Goal: Information Seeking & Learning: Learn about a topic

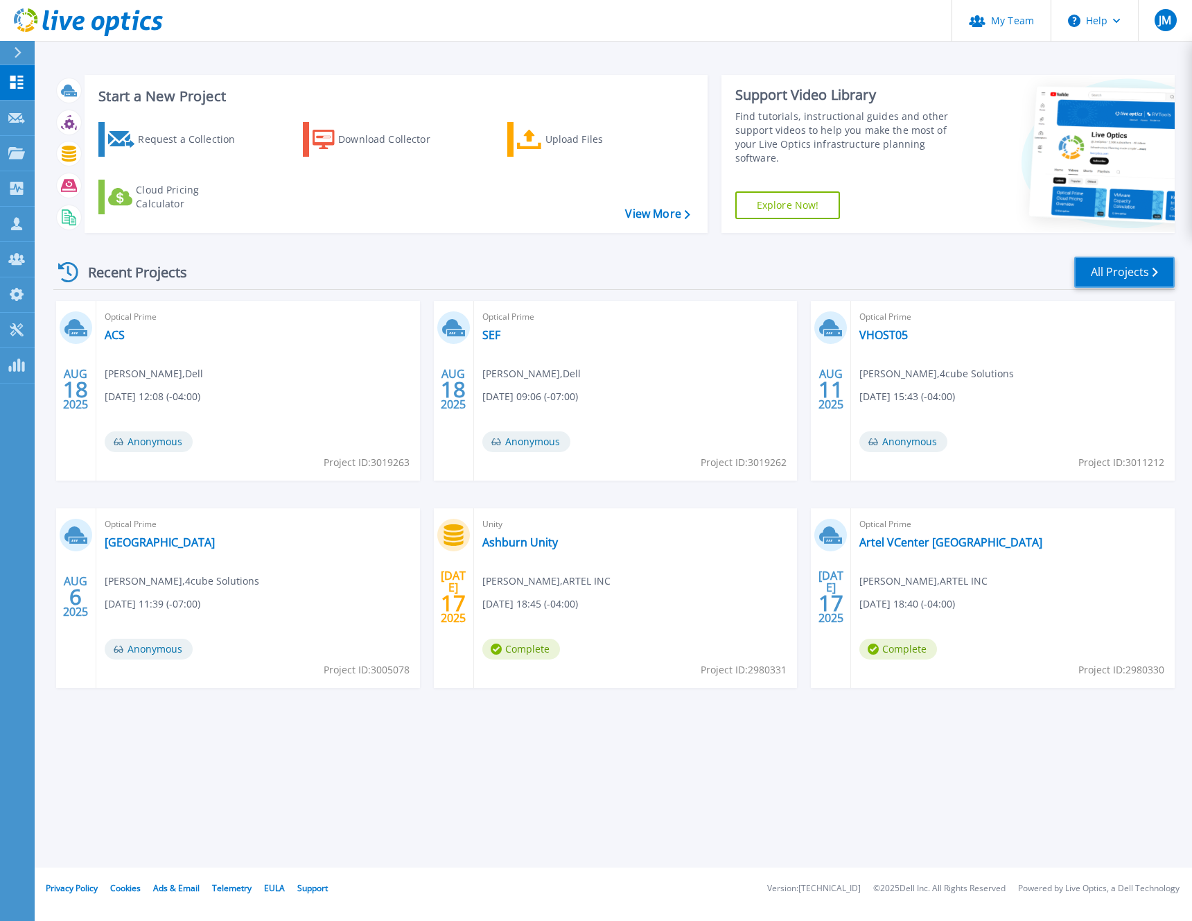
click at [1125, 266] on link "All Projects" at bounding box center [1125, 272] width 101 height 31
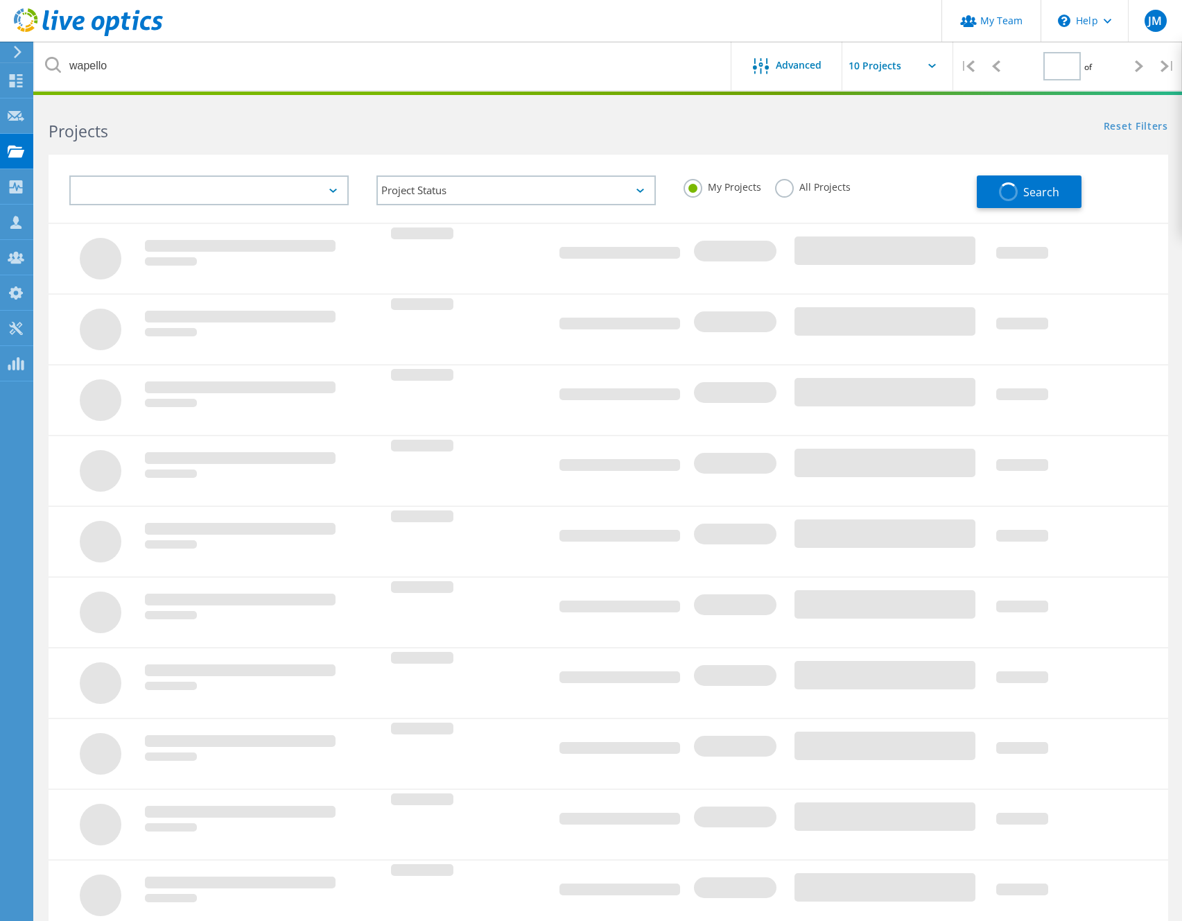
type input "1"
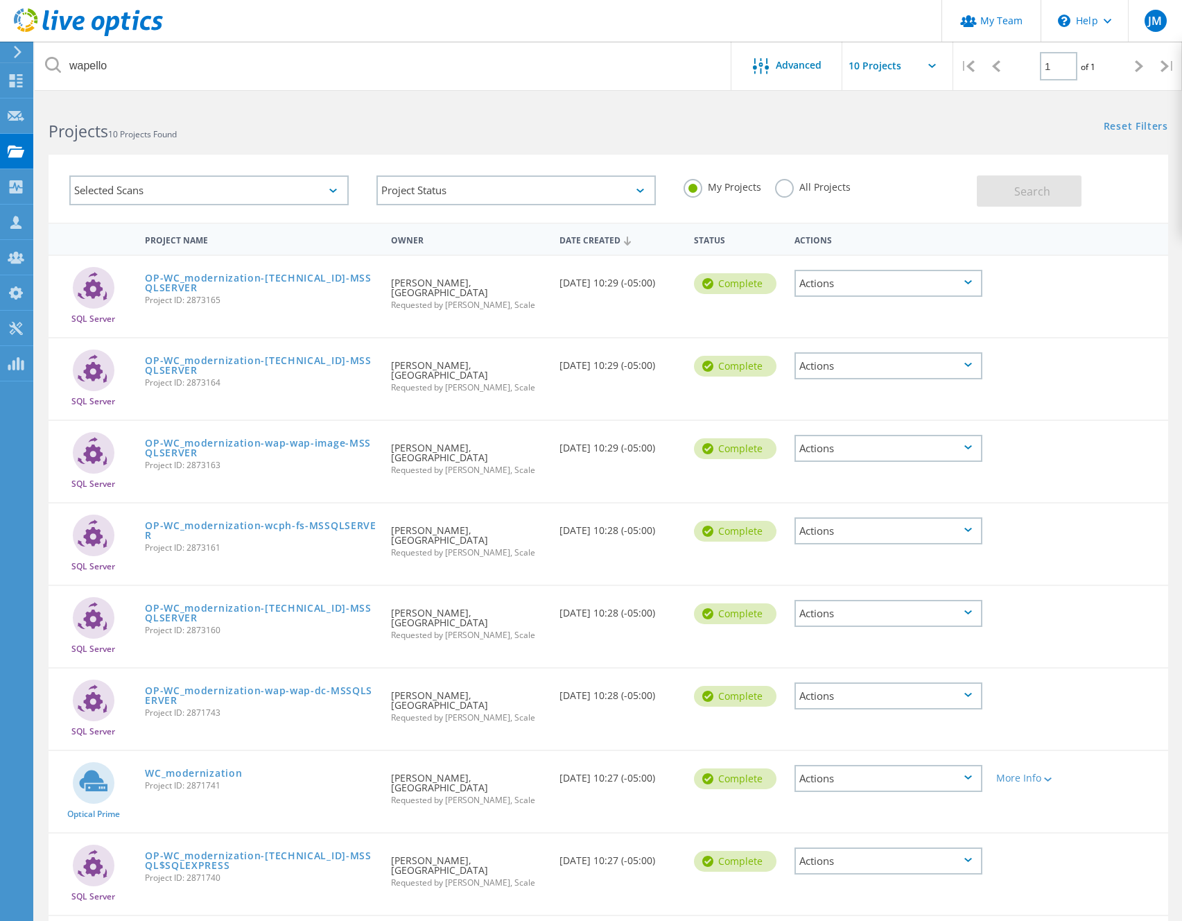
drag, startPoint x: 785, startPoint y: 189, endPoint x: 704, endPoint y: 169, distance: 82.9
click at [785, 189] on label "All Projects" at bounding box center [813, 185] width 76 height 13
click at [0, 0] on input "All Projects" at bounding box center [0, 0] width 0 height 0
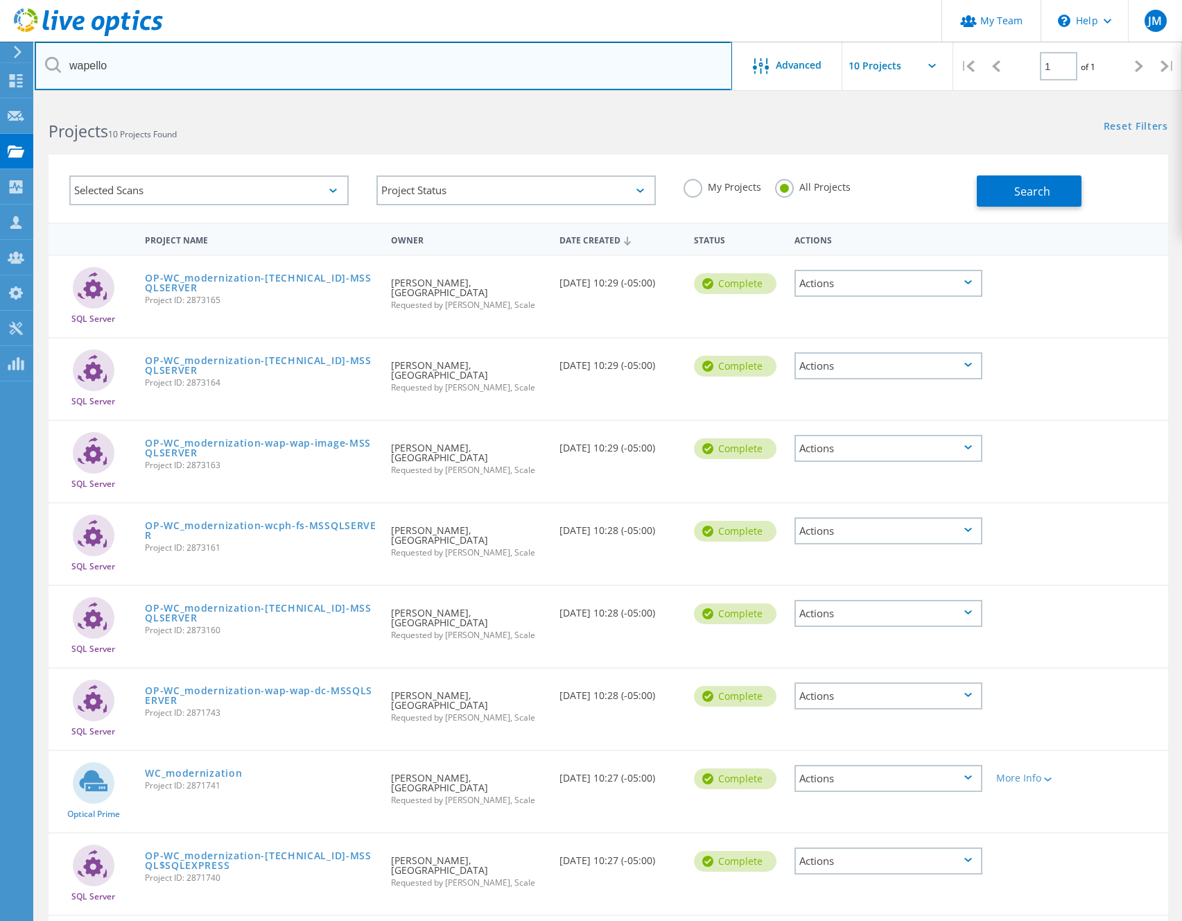
click at [316, 68] on input "wapello" at bounding box center [383, 66] width 697 height 49
type input "VES"
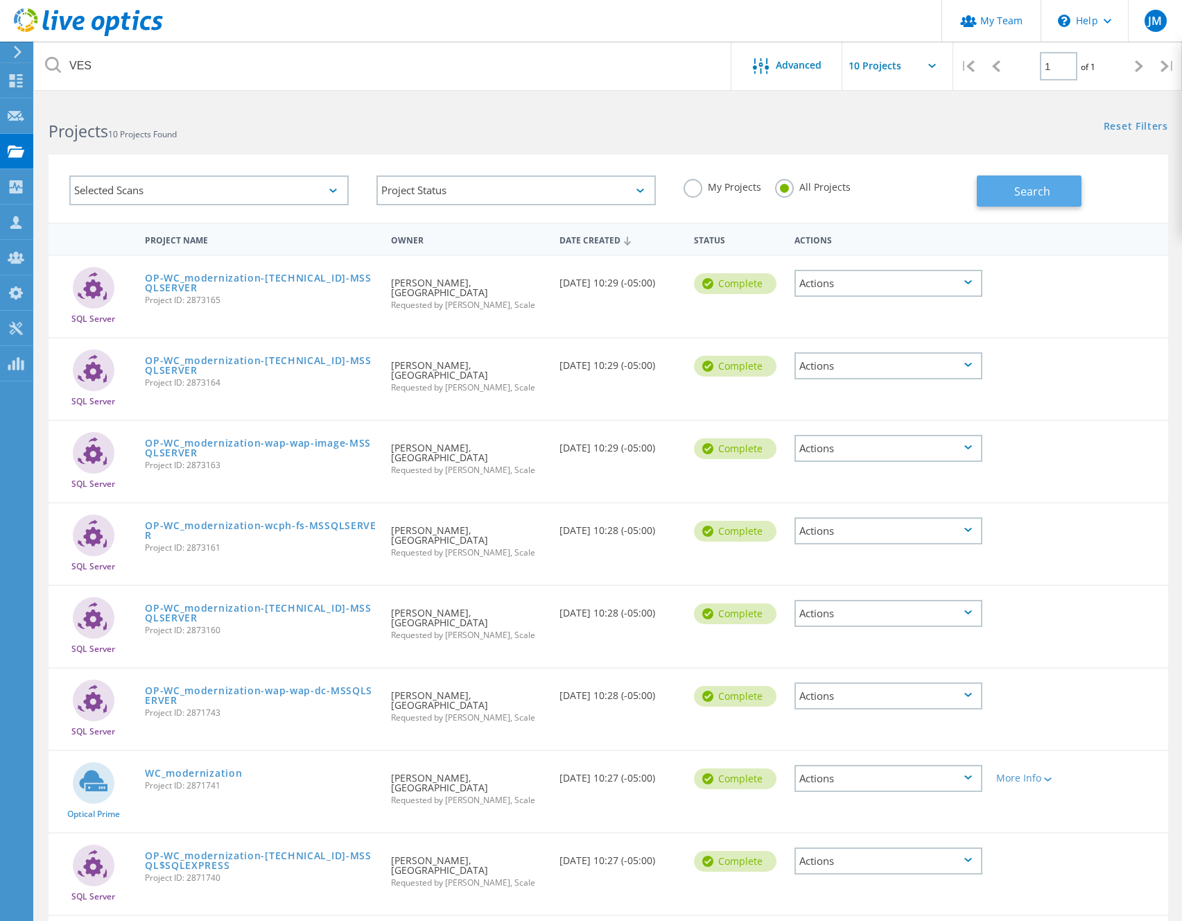
click at [1030, 186] on span "Search" at bounding box center [1032, 191] width 36 height 15
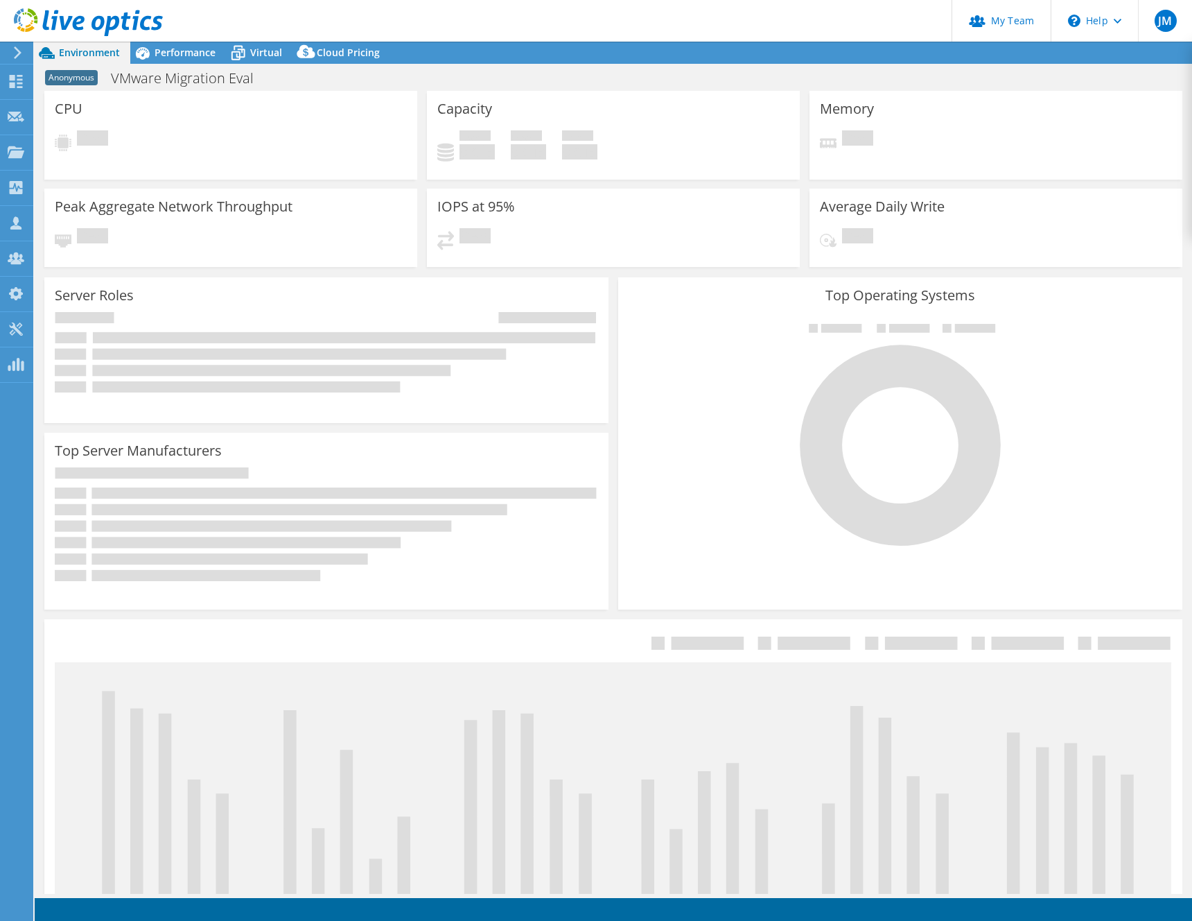
select select "USD"
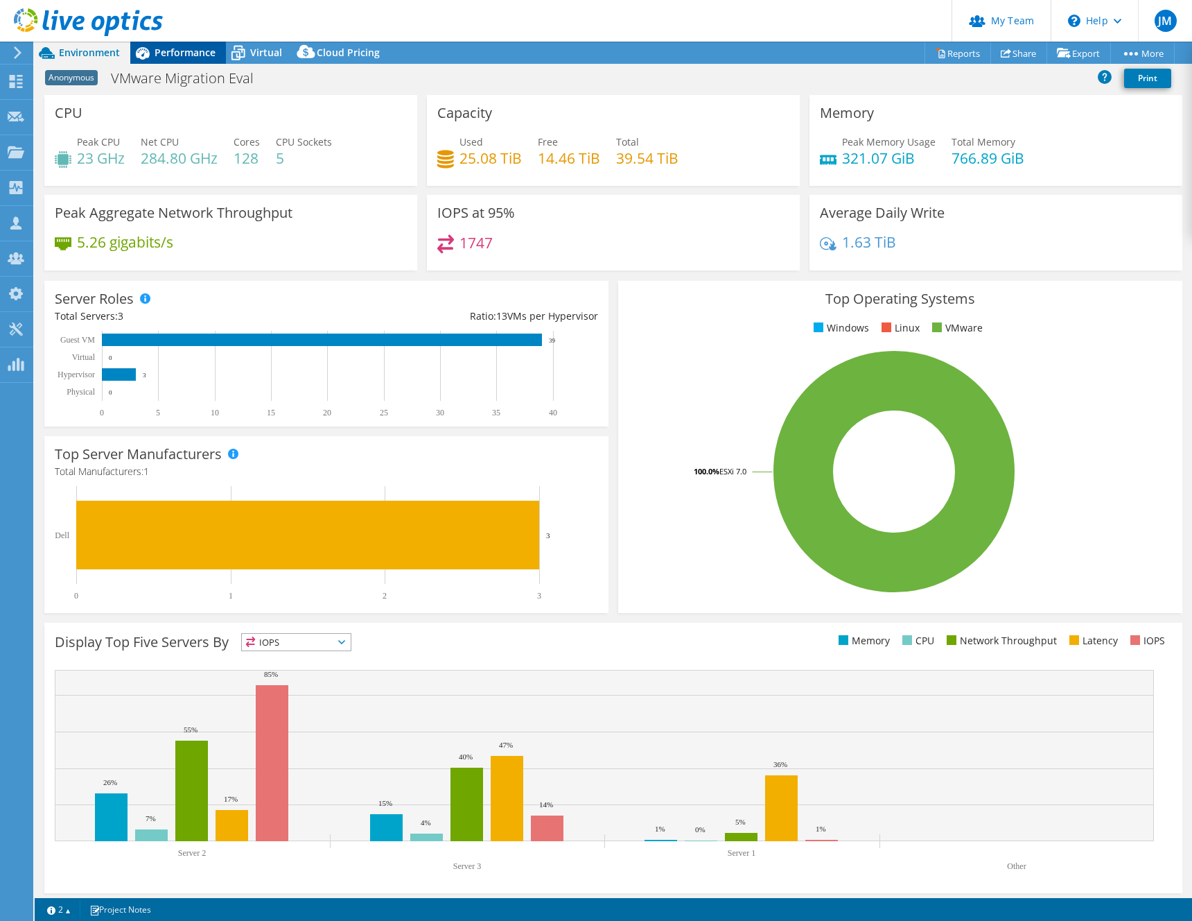
click at [169, 46] on span "Performance" at bounding box center [185, 52] width 61 height 13
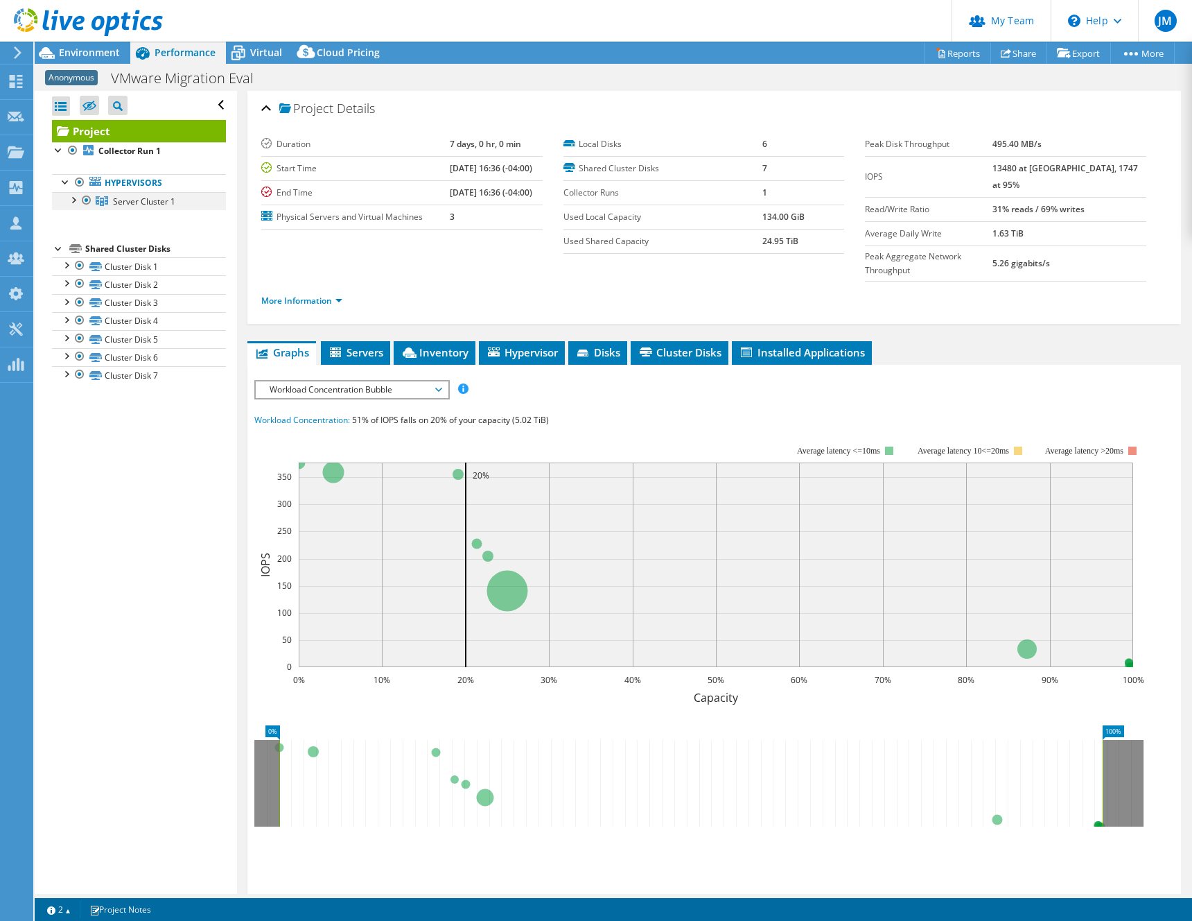
click at [72, 198] on div at bounding box center [73, 199] width 14 height 14
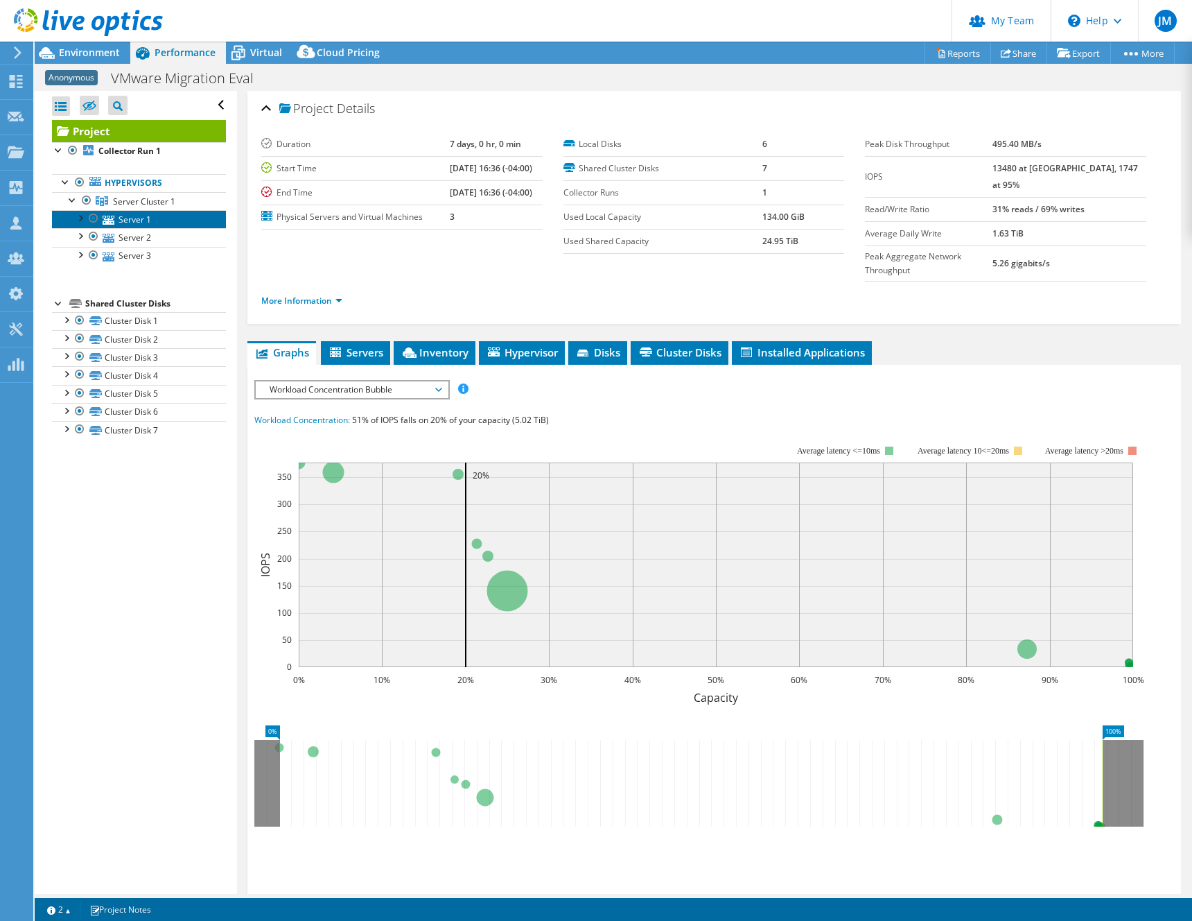
click at [130, 216] on link "Server 1" at bounding box center [139, 219] width 174 height 18
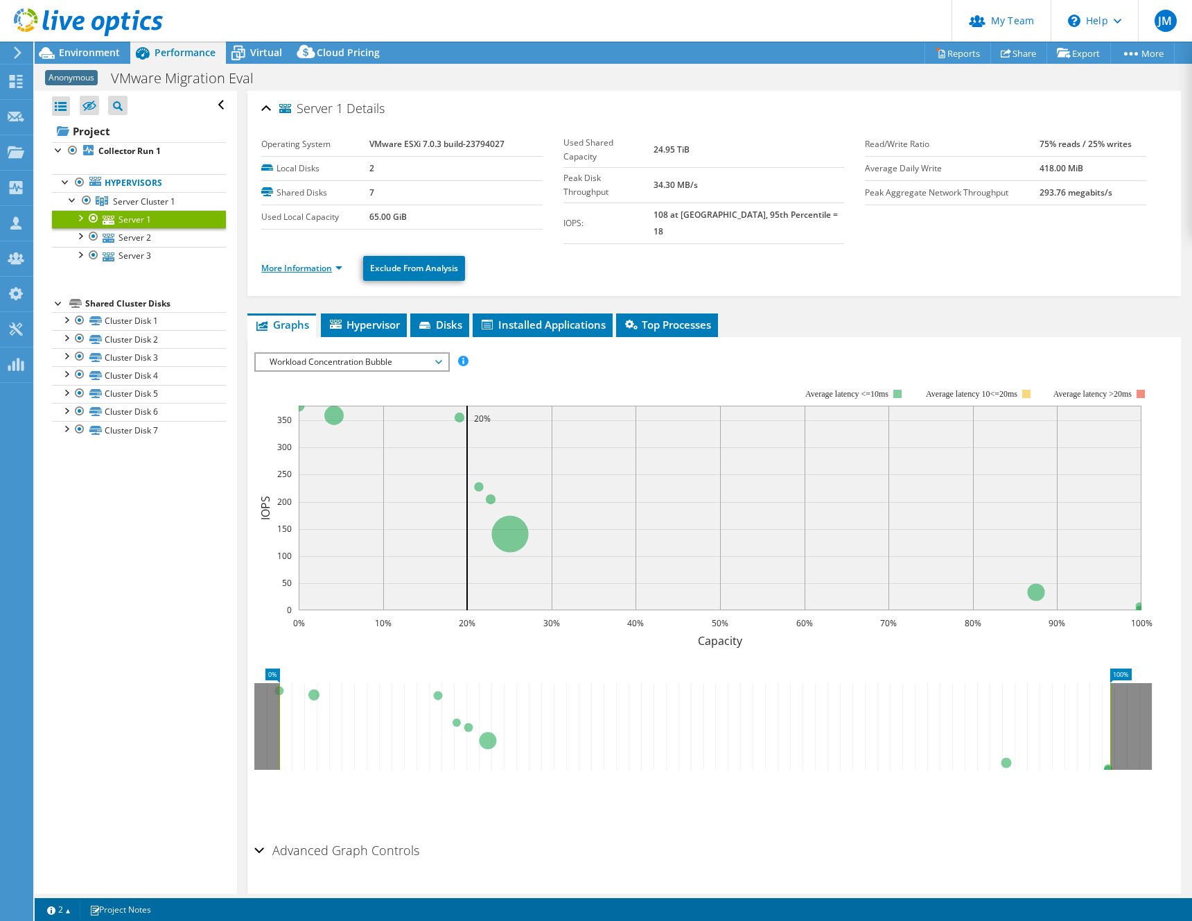
click at [318, 262] on link "More Information" at bounding box center [301, 268] width 81 height 12
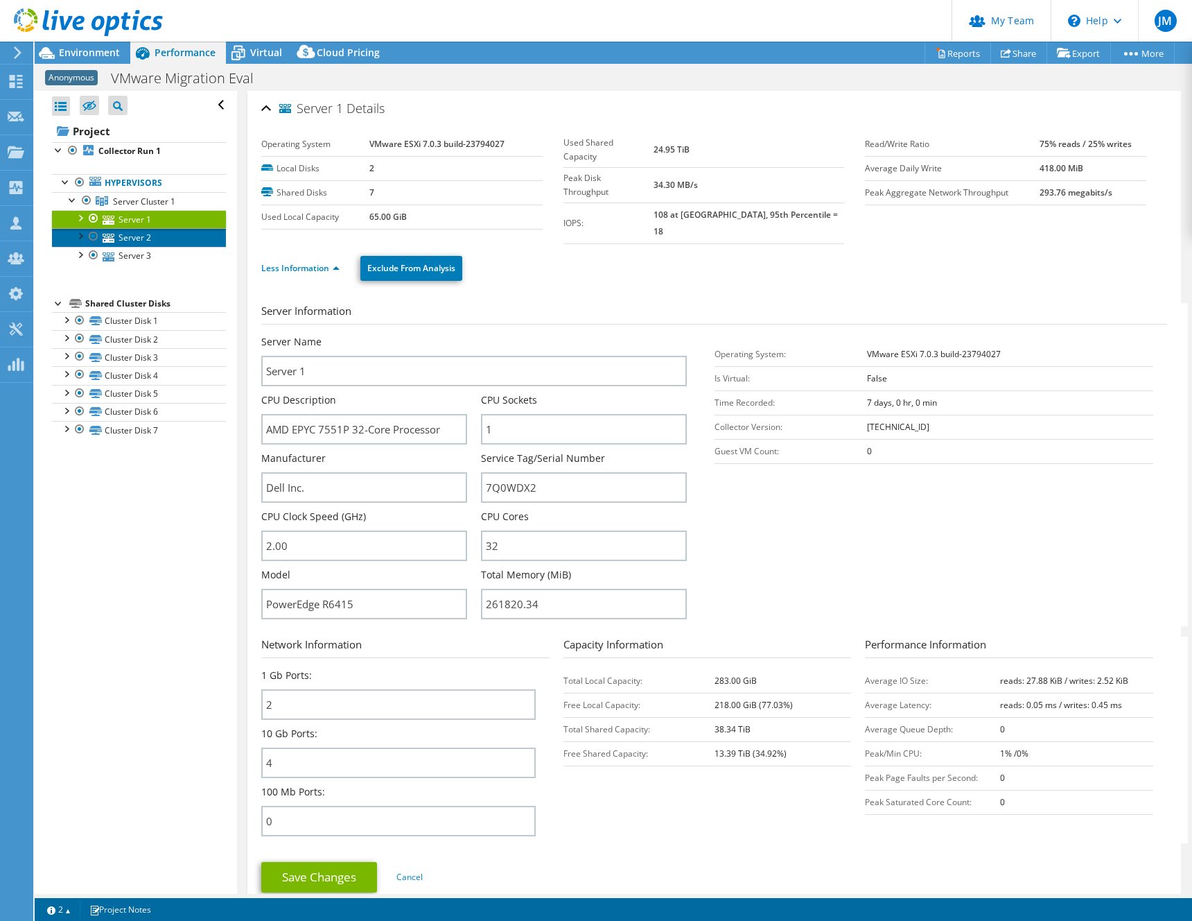
click at [139, 238] on link "Server 2" at bounding box center [139, 237] width 174 height 18
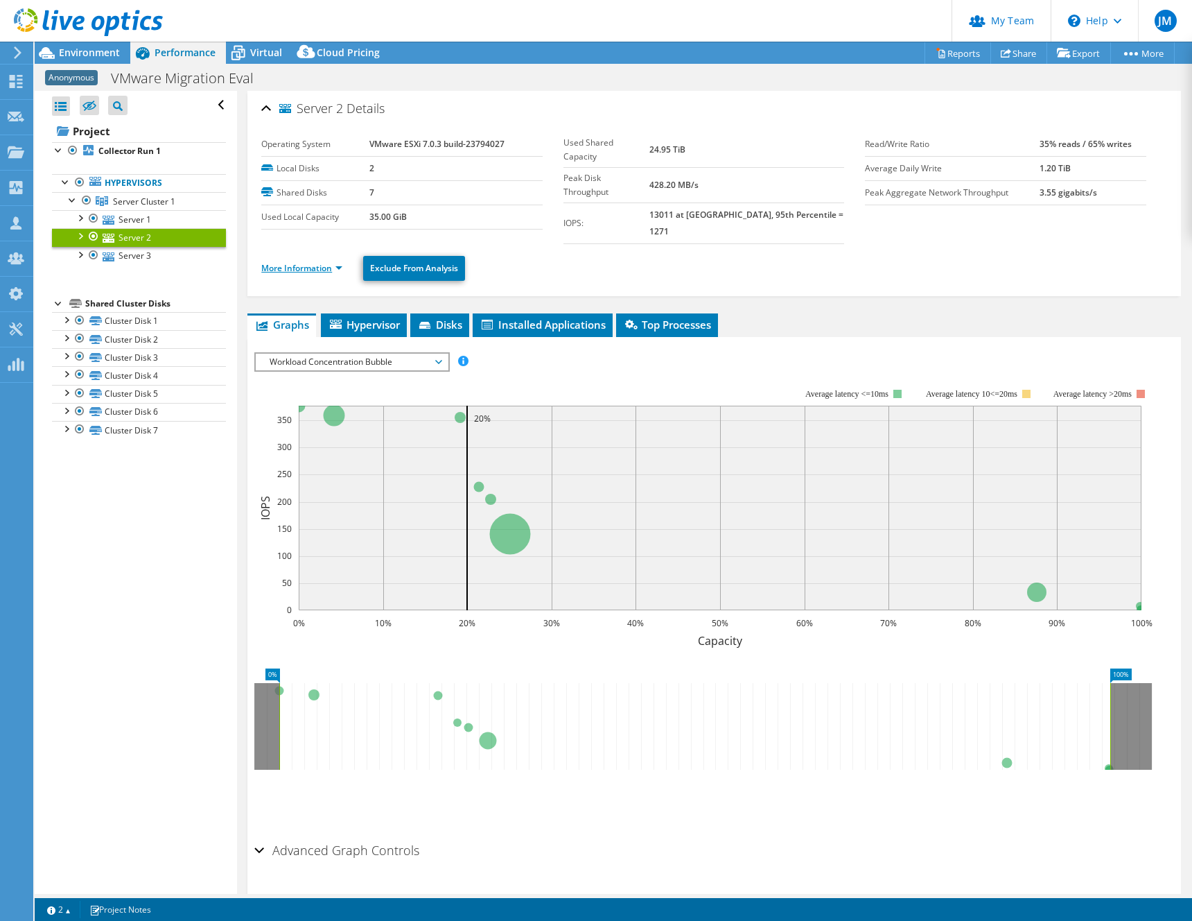
click at [314, 262] on link "More Information" at bounding box center [301, 268] width 81 height 12
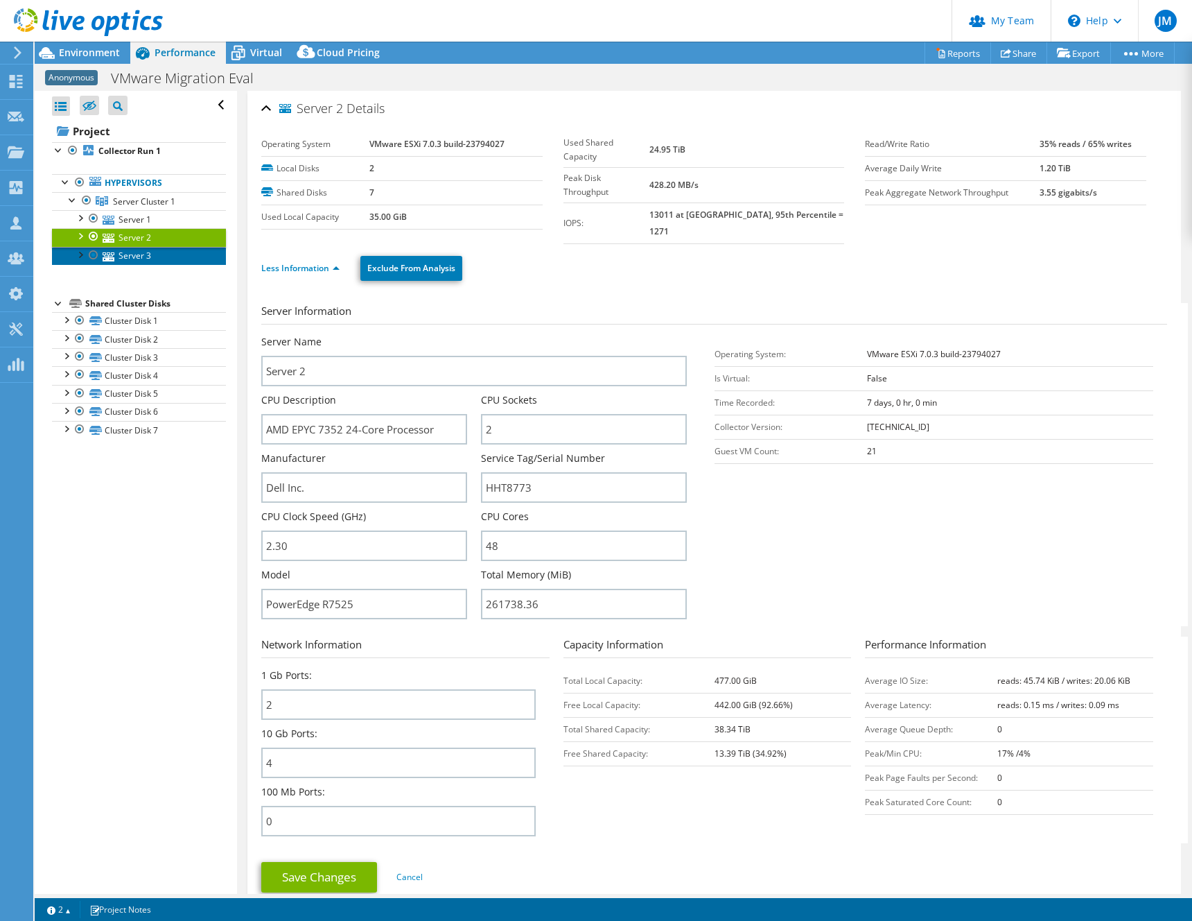
click at [134, 253] on link "Server 3" at bounding box center [139, 256] width 174 height 18
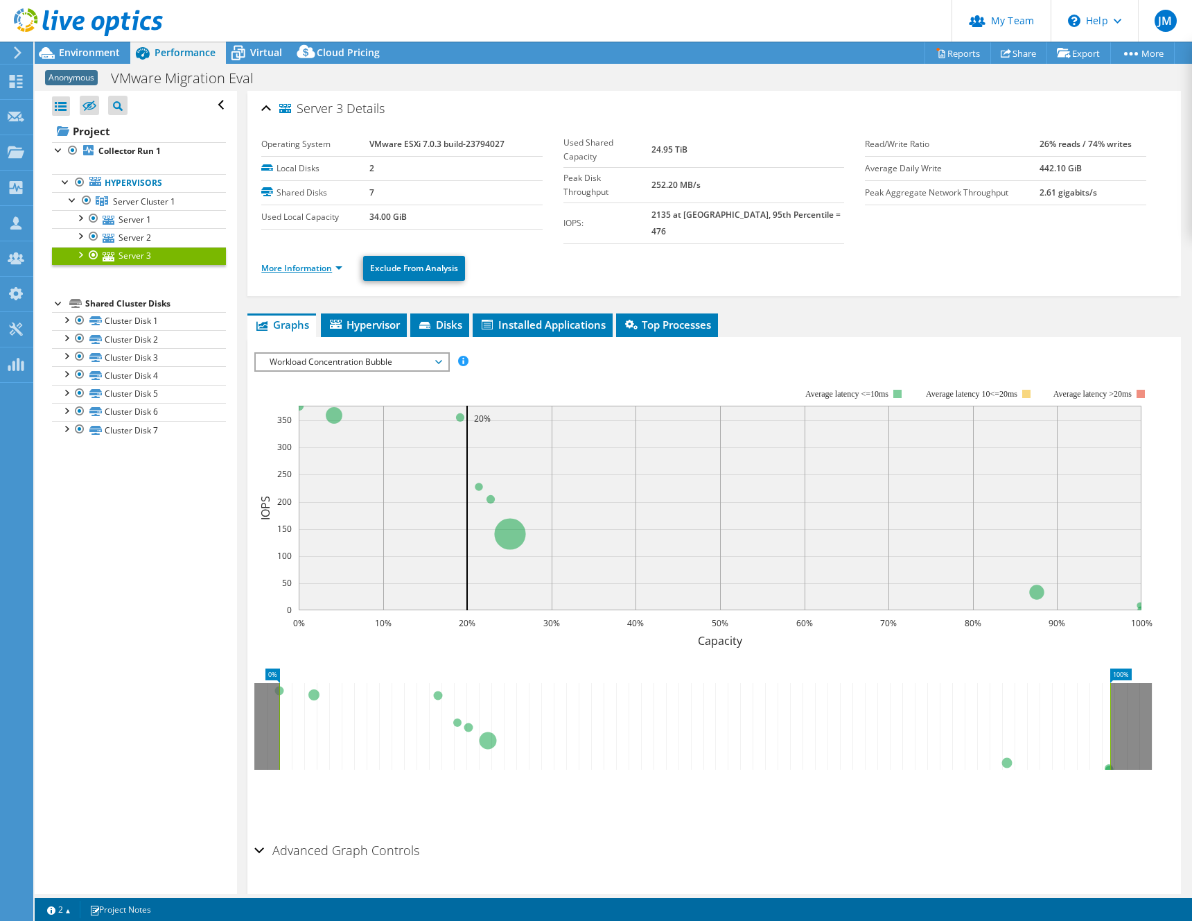
click at [305, 262] on link "More Information" at bounding box center [301, 268] width 81 height 12
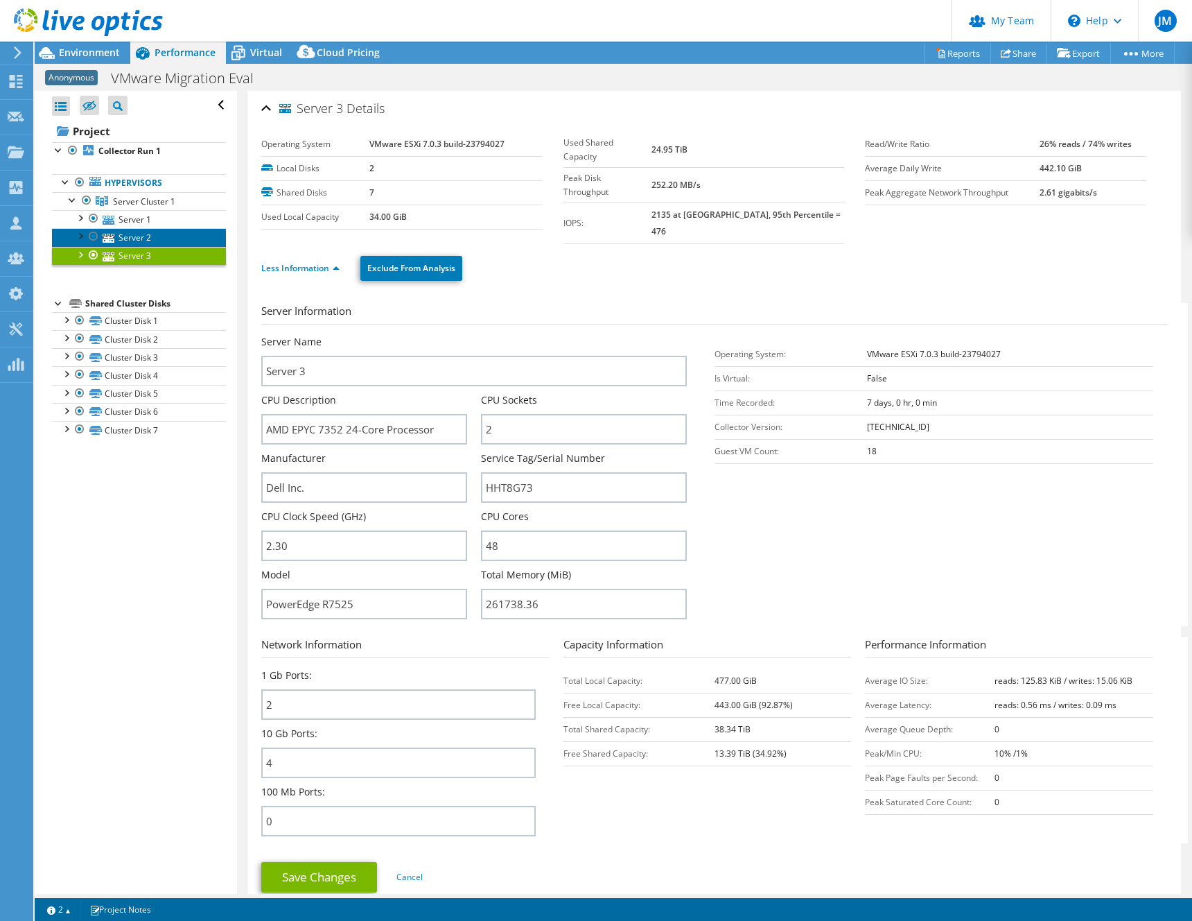
click at [148, 237] on link "Server 2" at bounding box center [139, 237] width 174 height 18
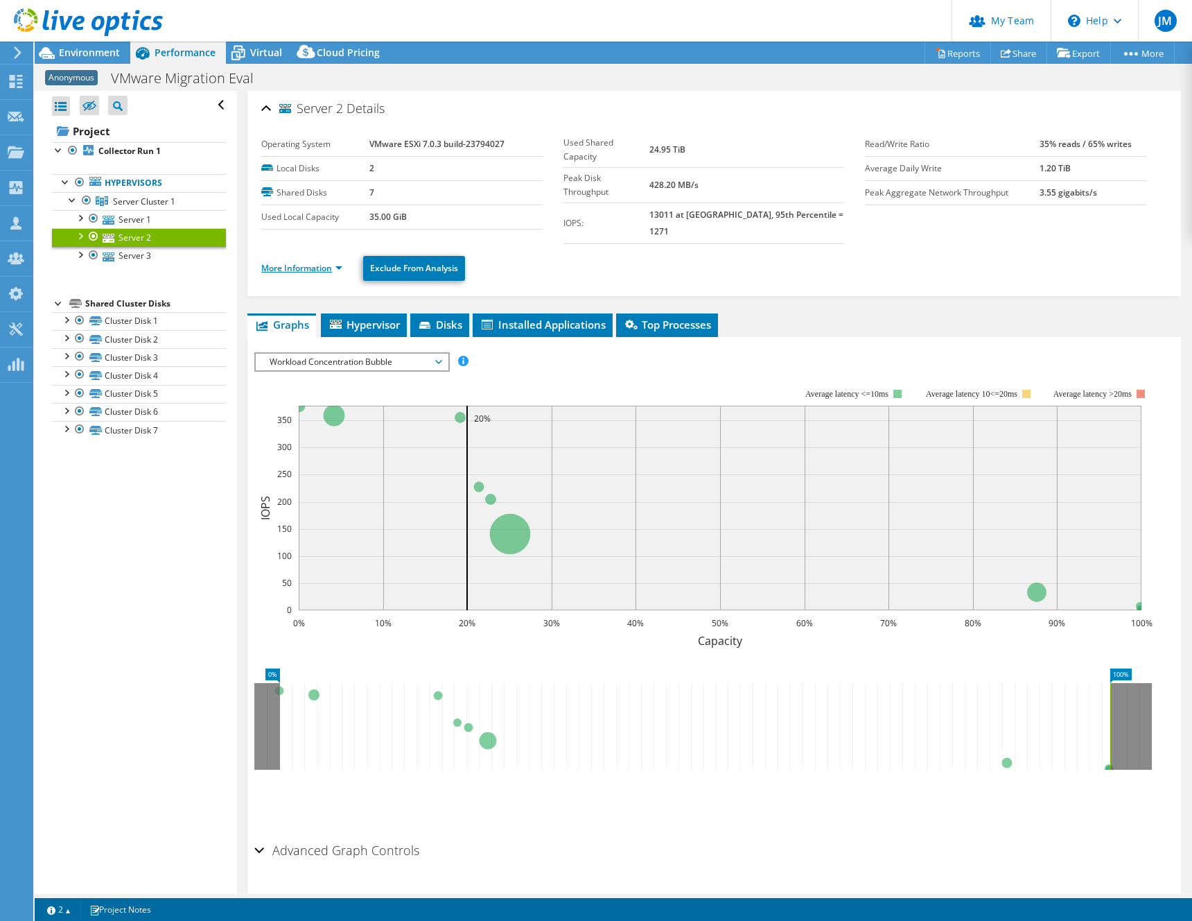
click at [295, 262] on link "More Information" at bounding box center [301, 268] width 81 height 12
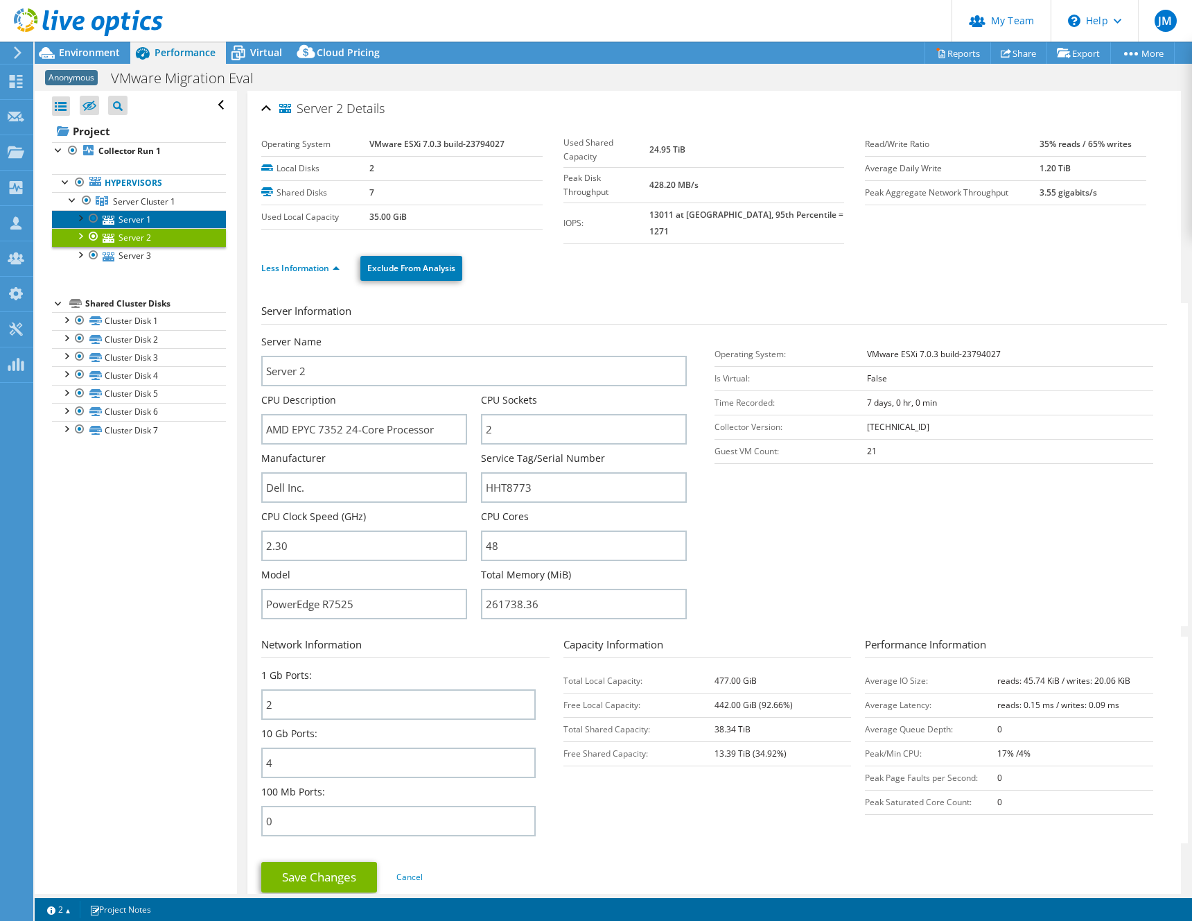
click at [146, 219] on link "Server 1" at bounding box center [139, 219] width 174 height 18
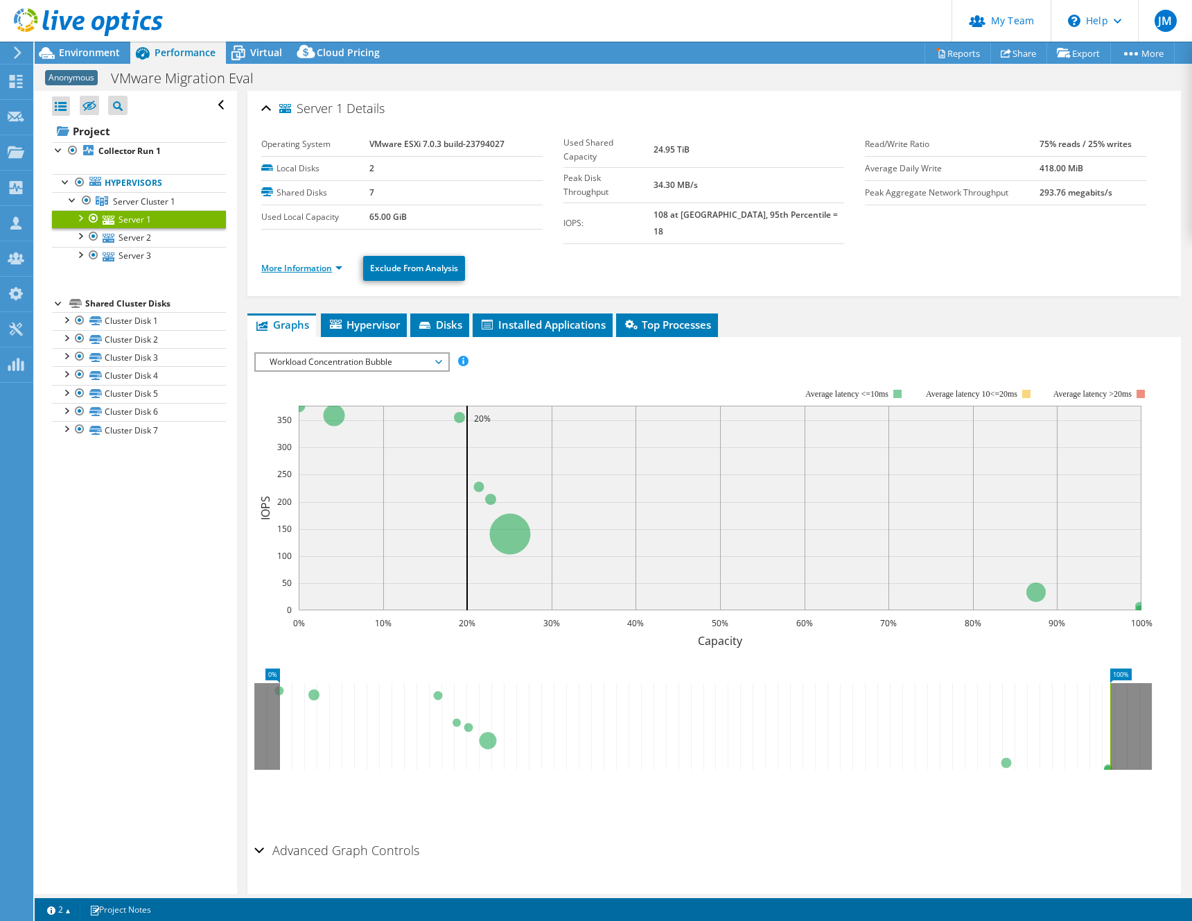
click at [306, 262] on link "More Information" at bounding box center [301, 268] width 81 height 12
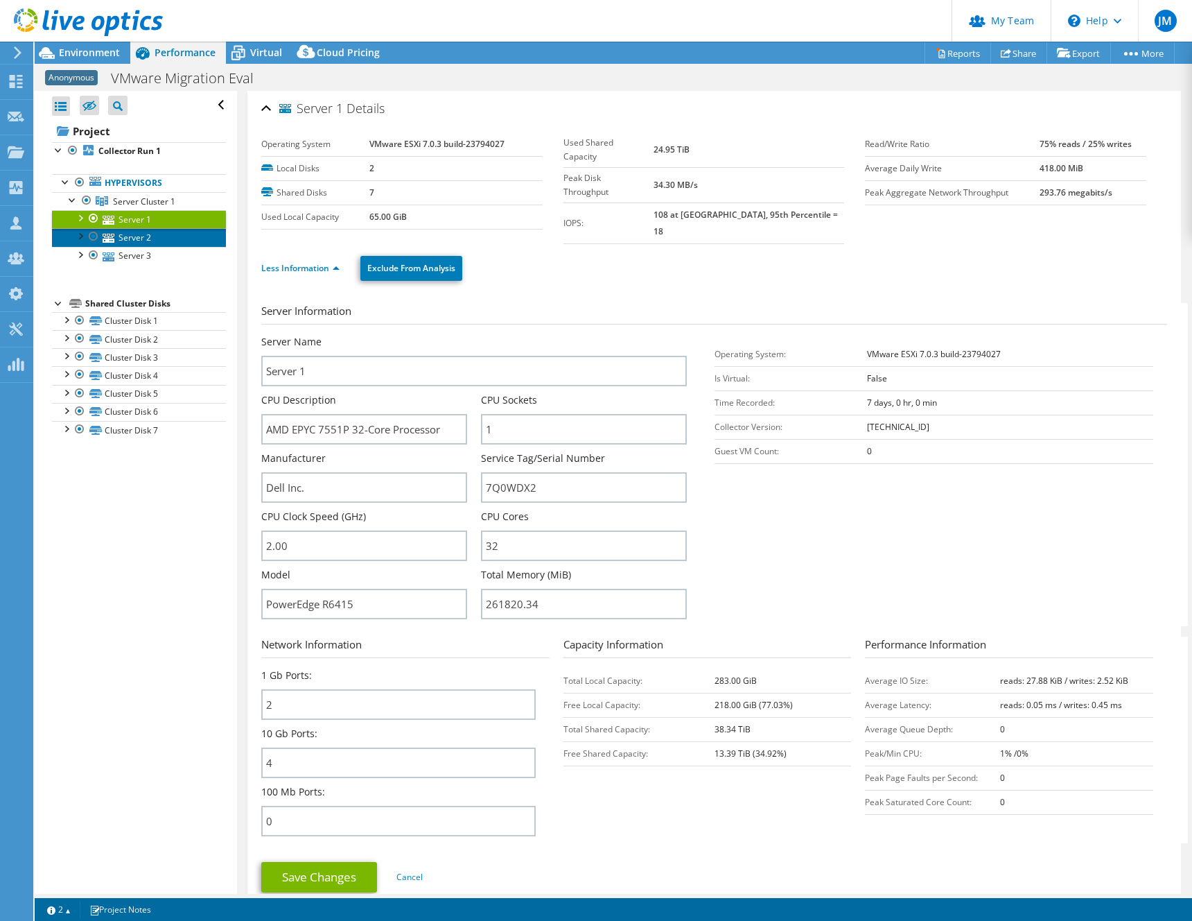
click at [148, 237] on link "Server 2" at bounding box center [139, 237] width 174 height 18
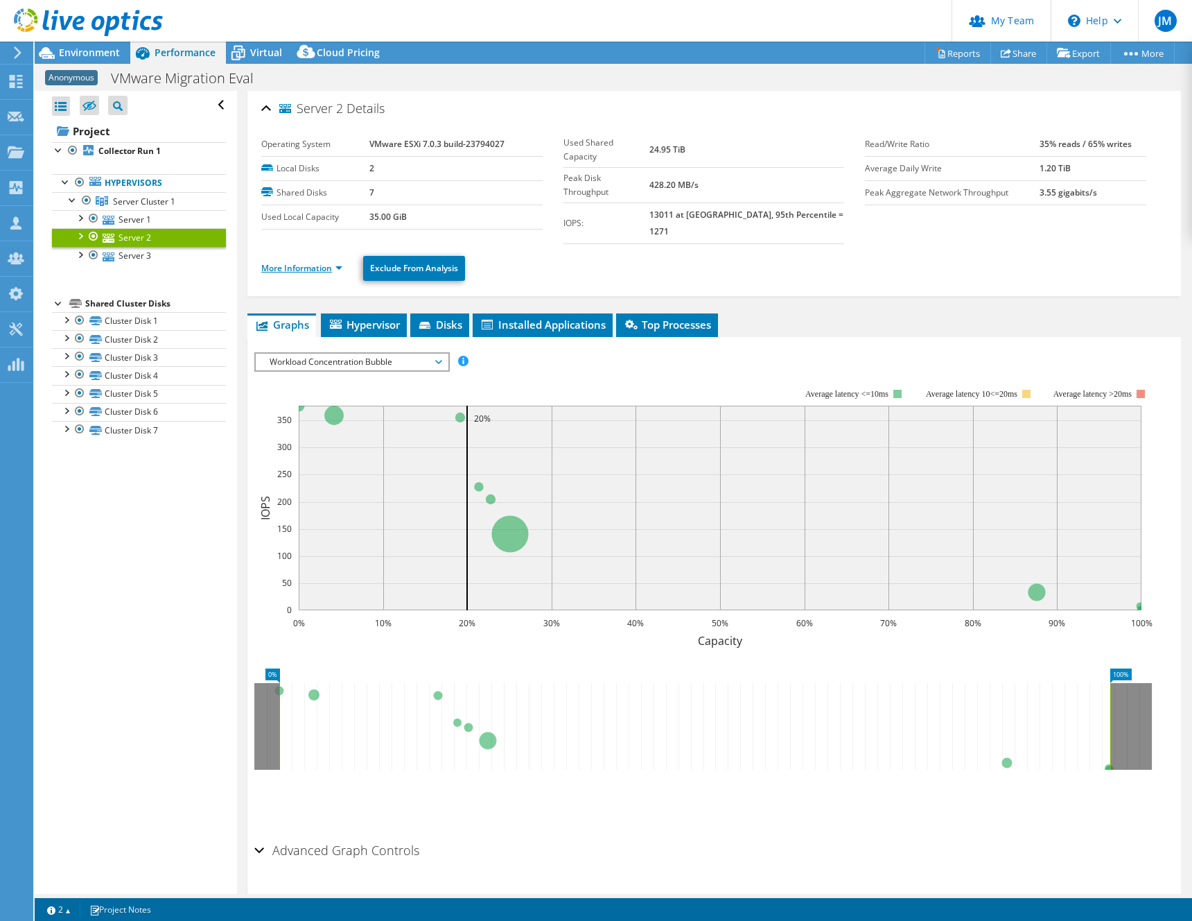
click at [307, 262] on link "More Information" at bounding box center [301, 268] width 81 height 12
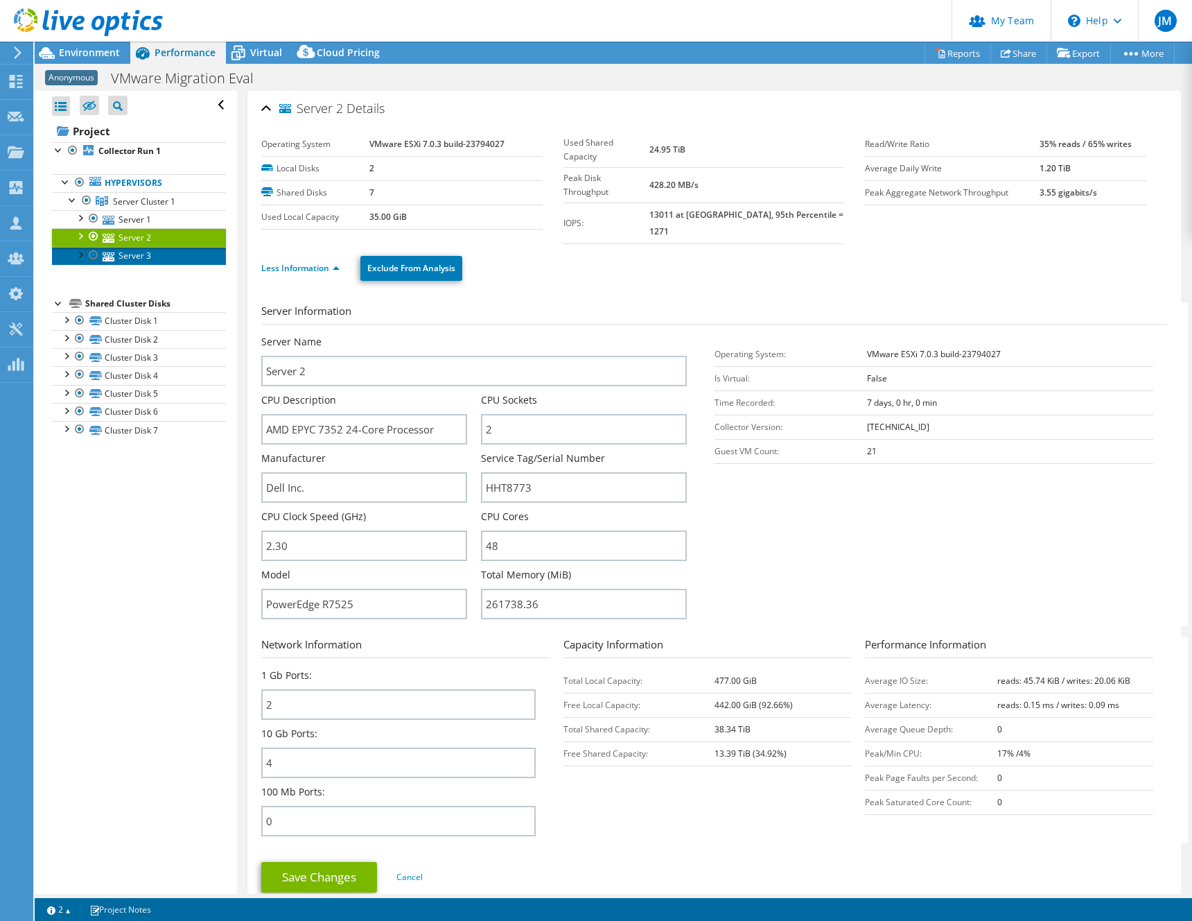
click at [133, 254] on link "Server 3" at bounding box center [139, 256] width 174 height 18
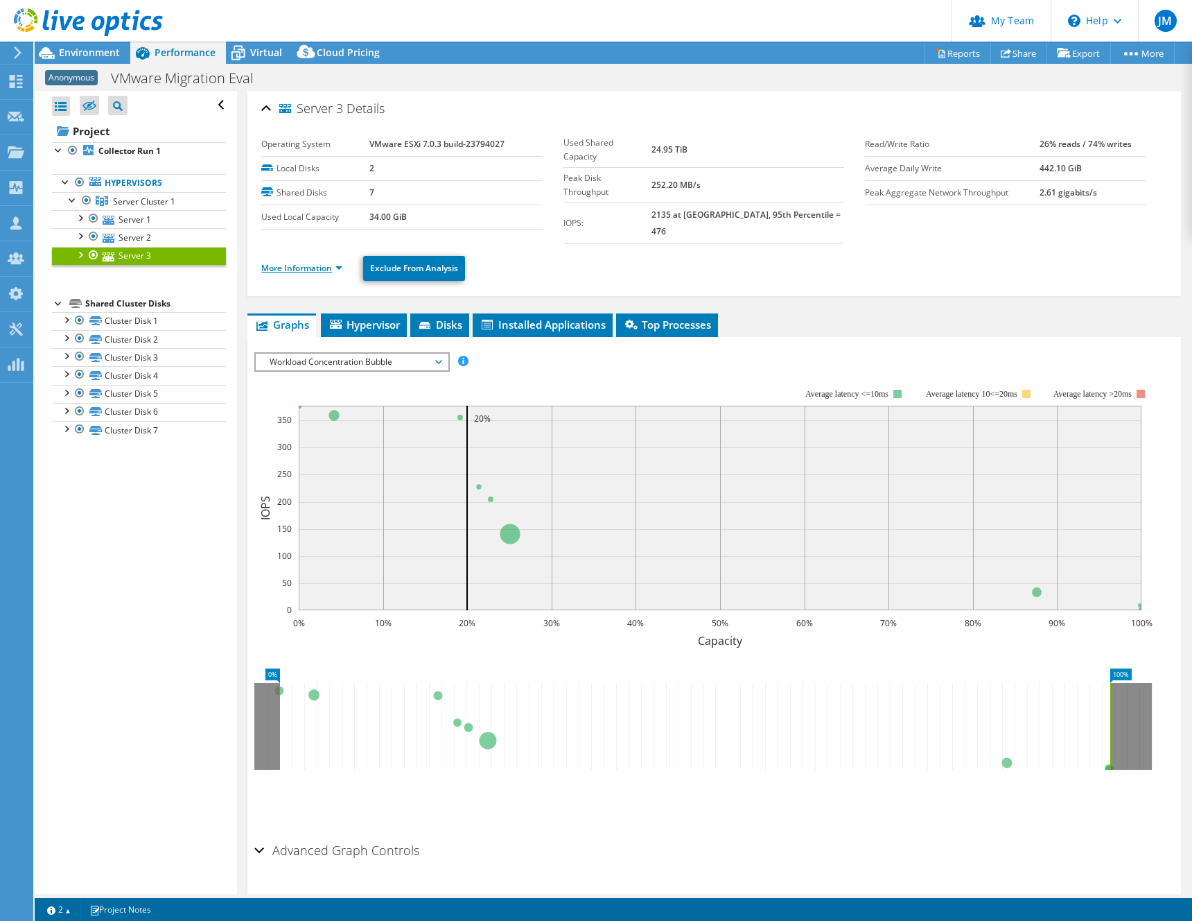
click at [299, 262] on link "More Information" at bounding box center [301, 268] width 81 height 12
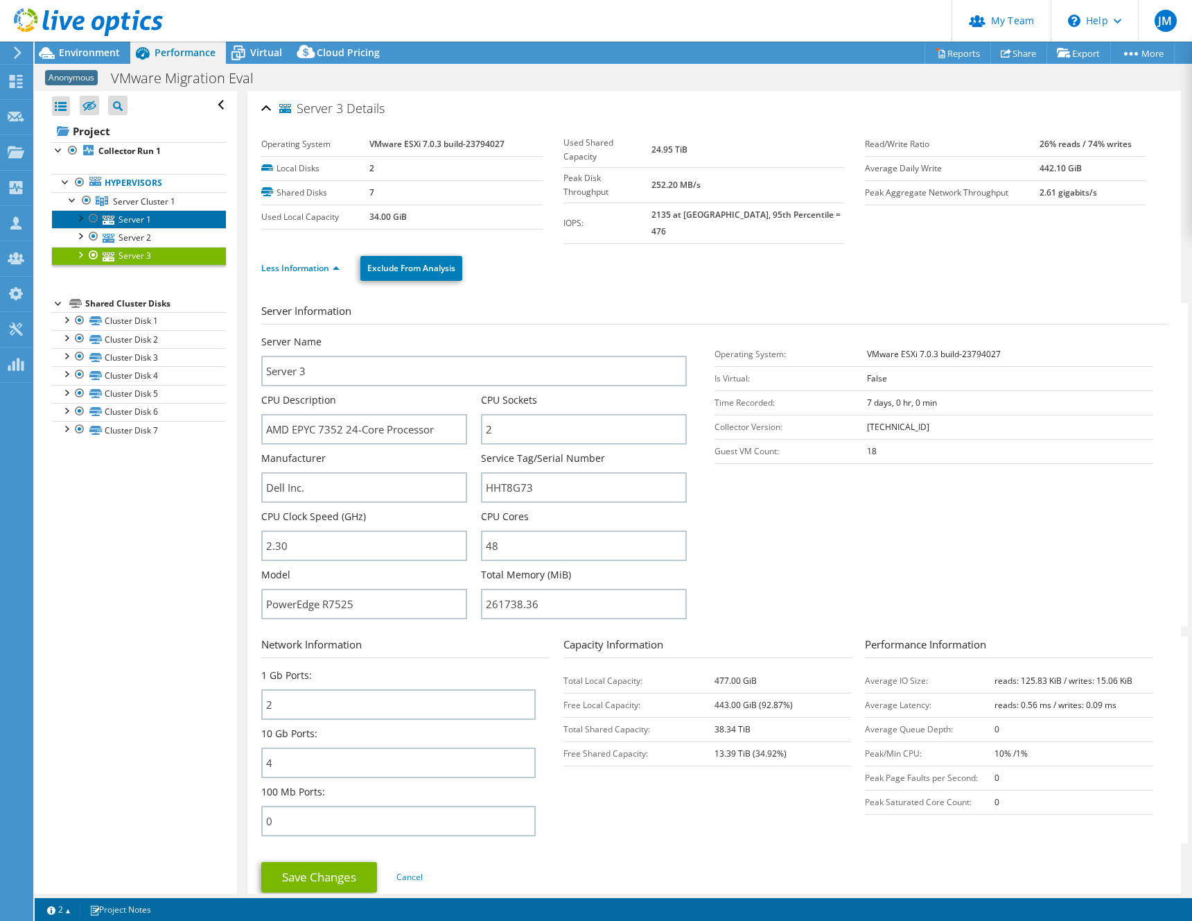
click at [146, 218] on link "Server 1" at bounding box center [139, 219] width 174 height 18
